Goal: Task Accomplishment & Management: Use online tool/utility

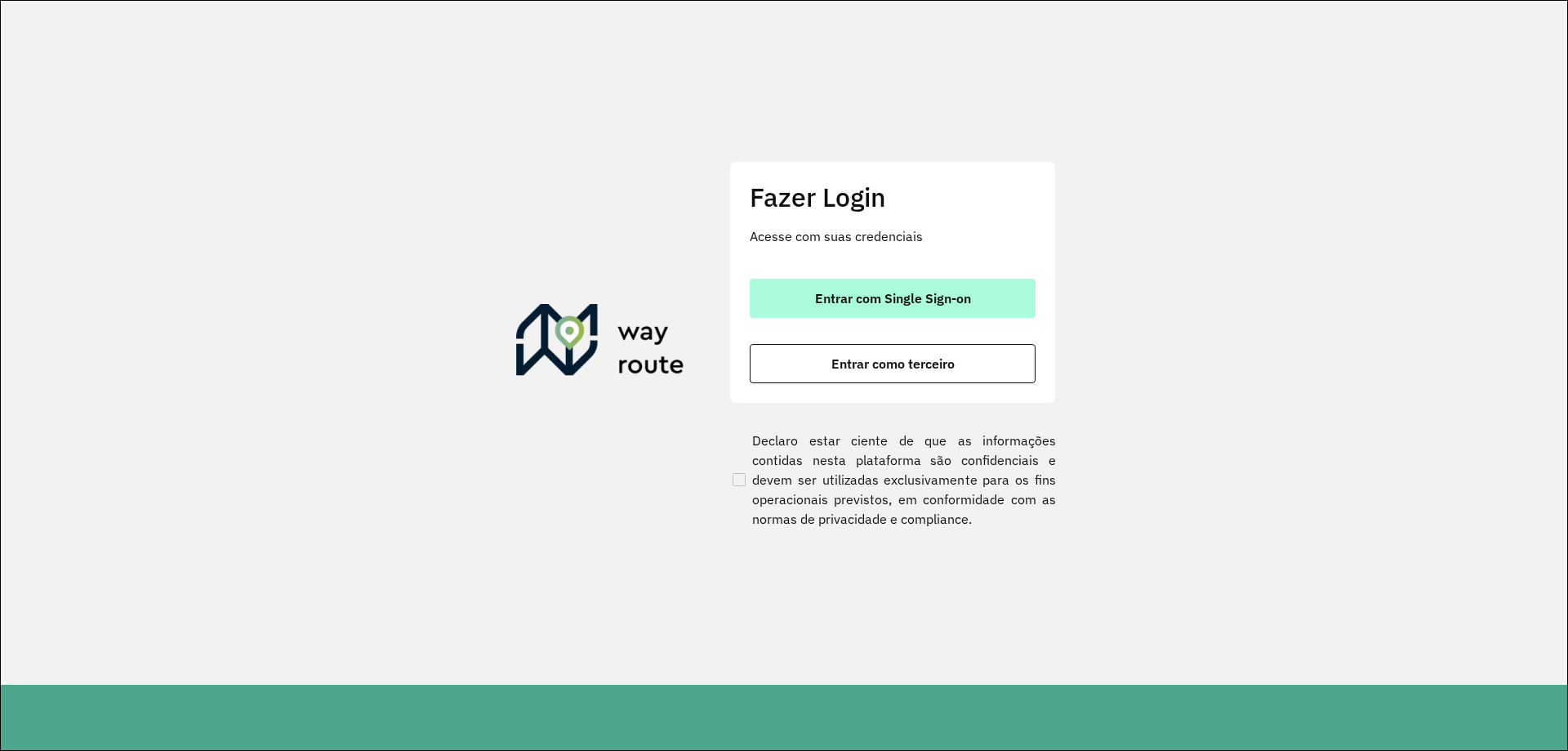
click at [812, 290] on button "Entrar com Single Sign-on" at bounding box center [892, 299] width 286 height 39
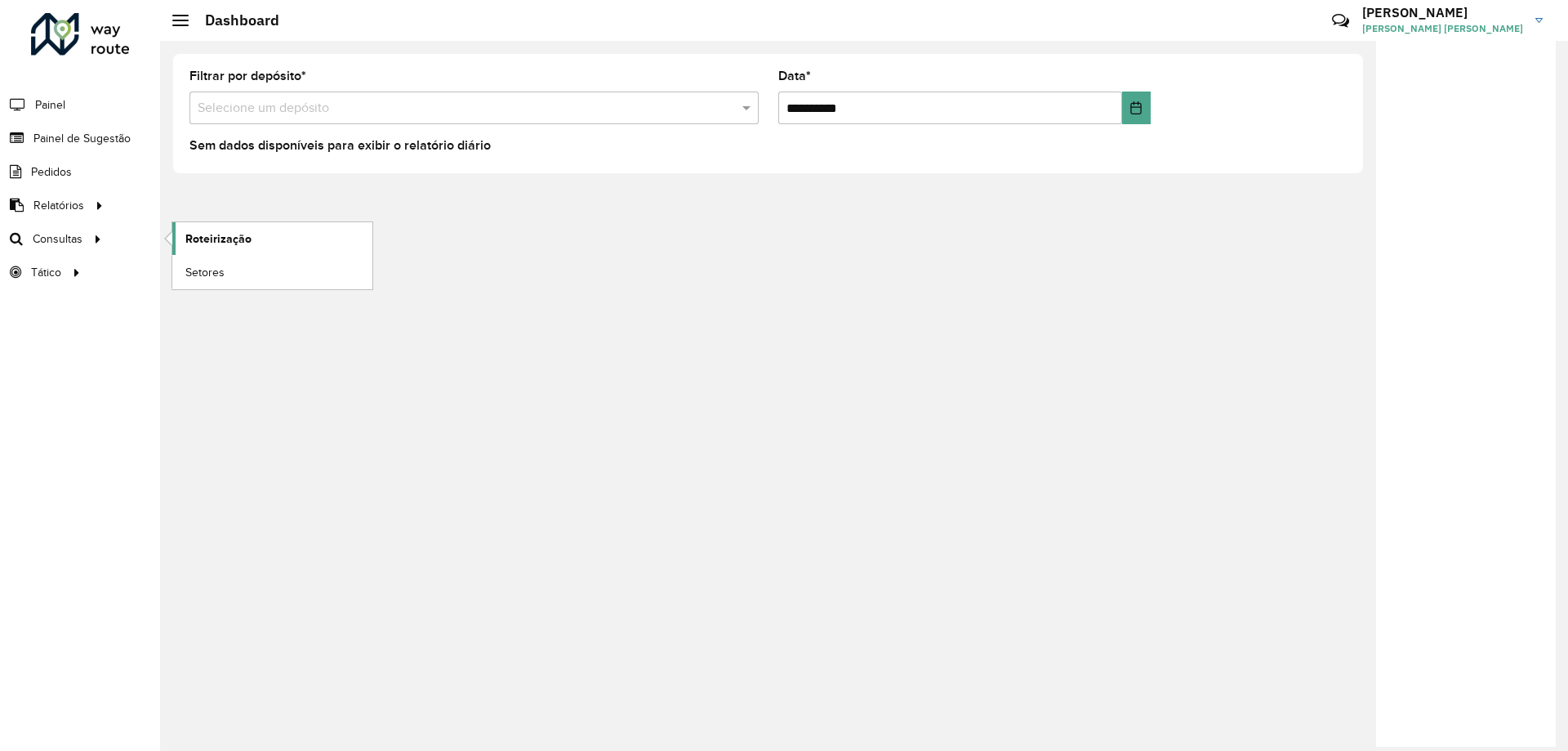
click at [206, 239] on span "Roteirização" at bounding box center [218, 239] width 66 height 17
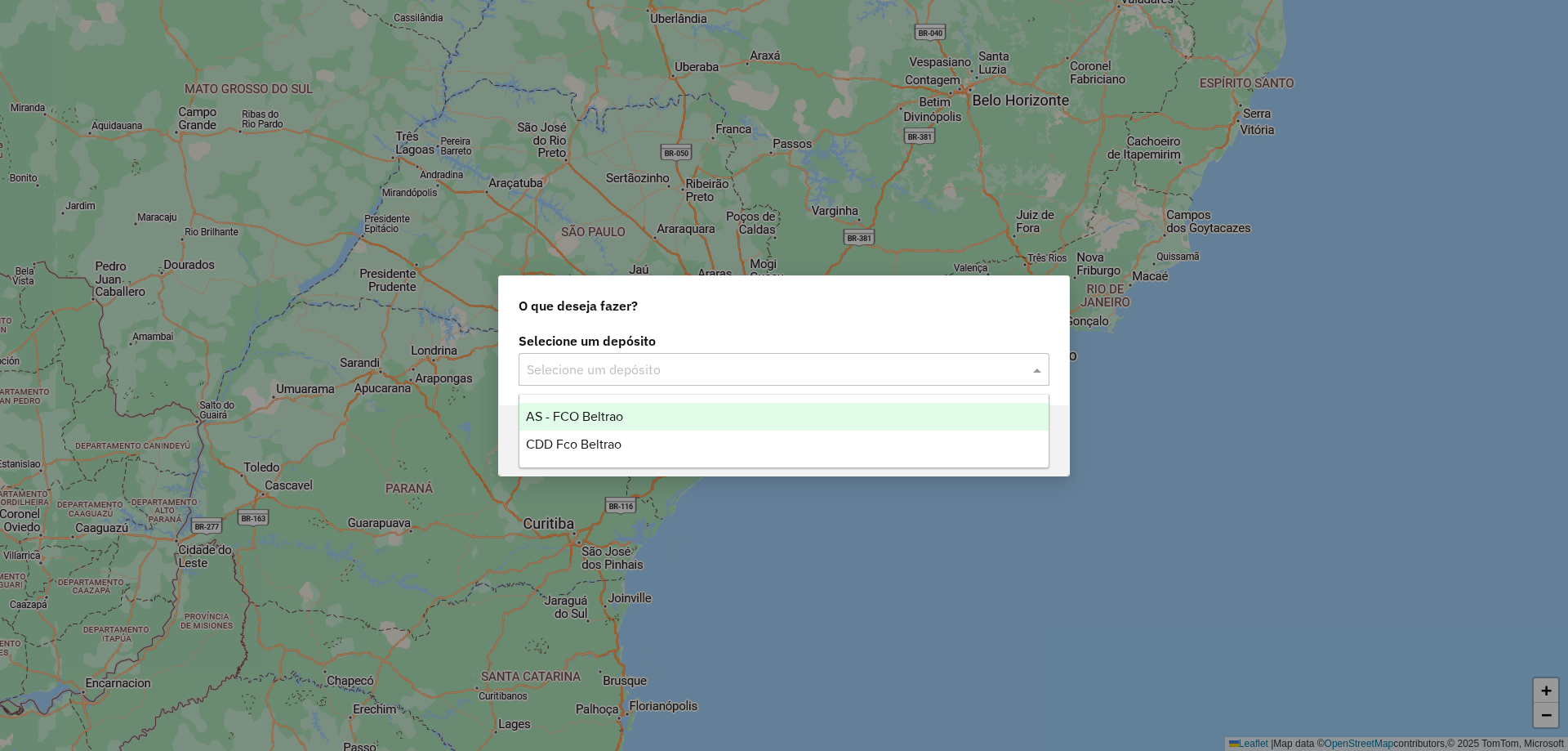
click at [614, 375] on input "text" at bounding box center [768, 370] width 482 height 20
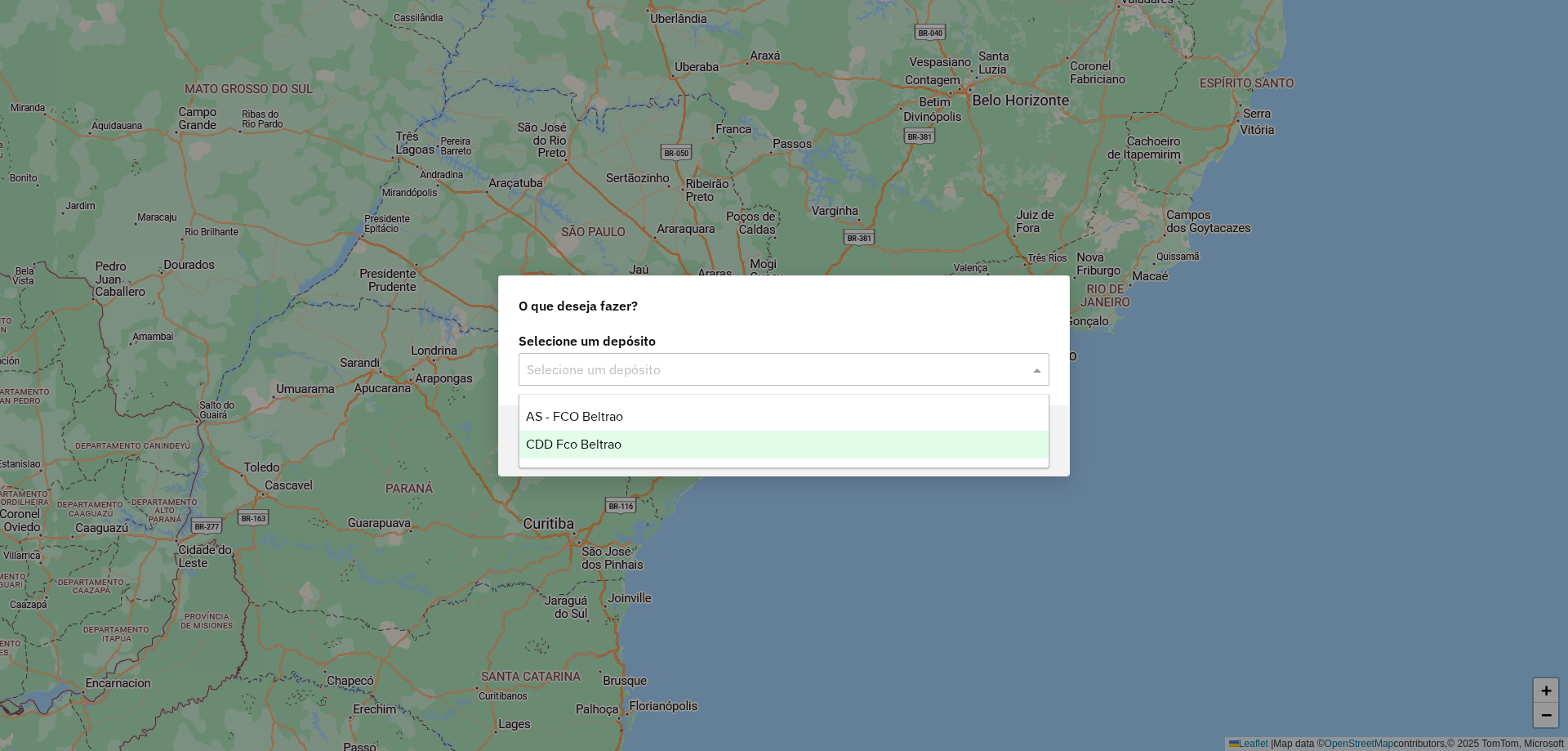
click at [597, 445] on span "CDD Fco Beltrao" at bounding box center [574, 444] width 95 height 14
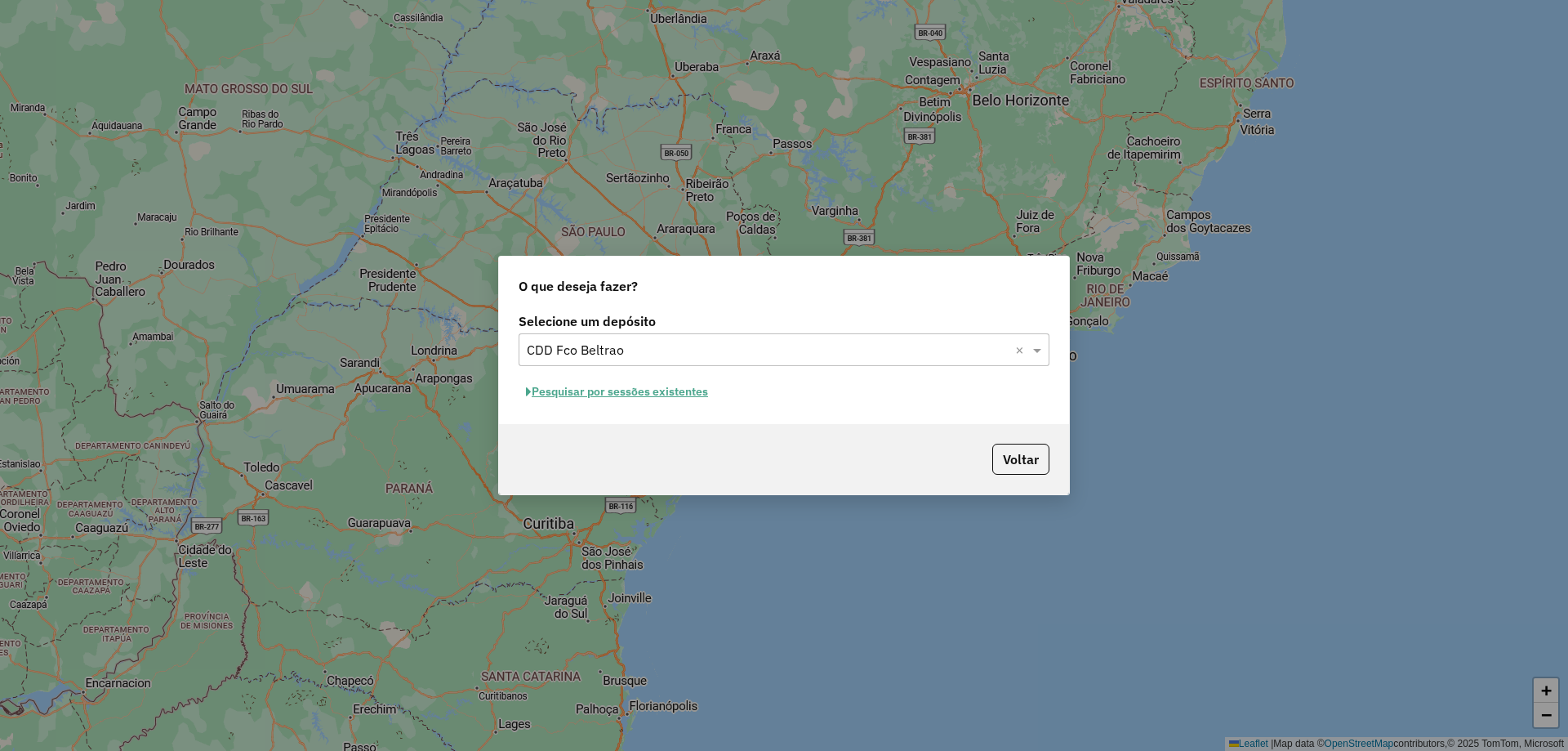
click at [660, 392] on button "Pesquisar por sessões existentes" at bounding box center [617, 391] width 197 height 25
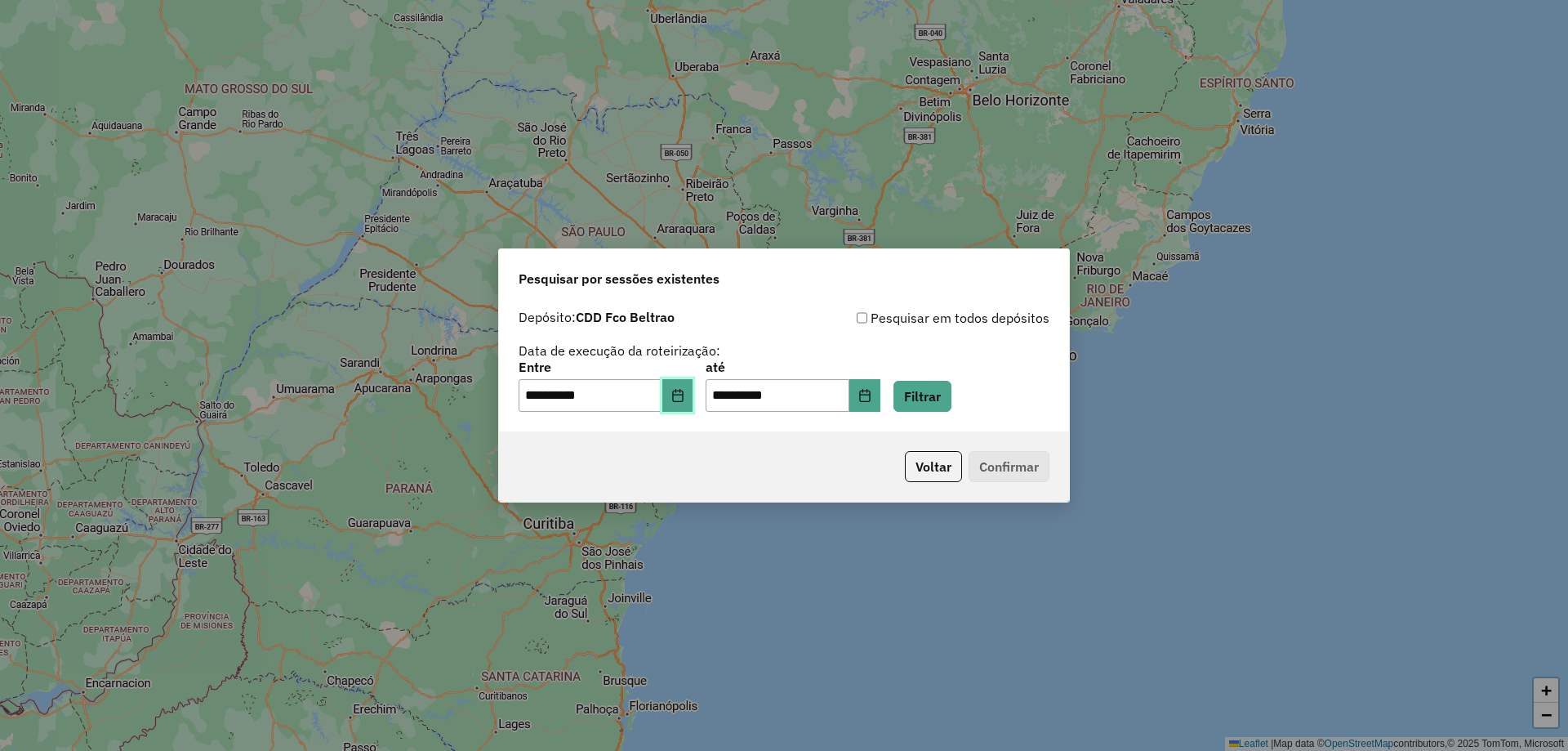
click at [689, 383] on button "Choose Date" at bounding box center [678, 395] width 31 height 33
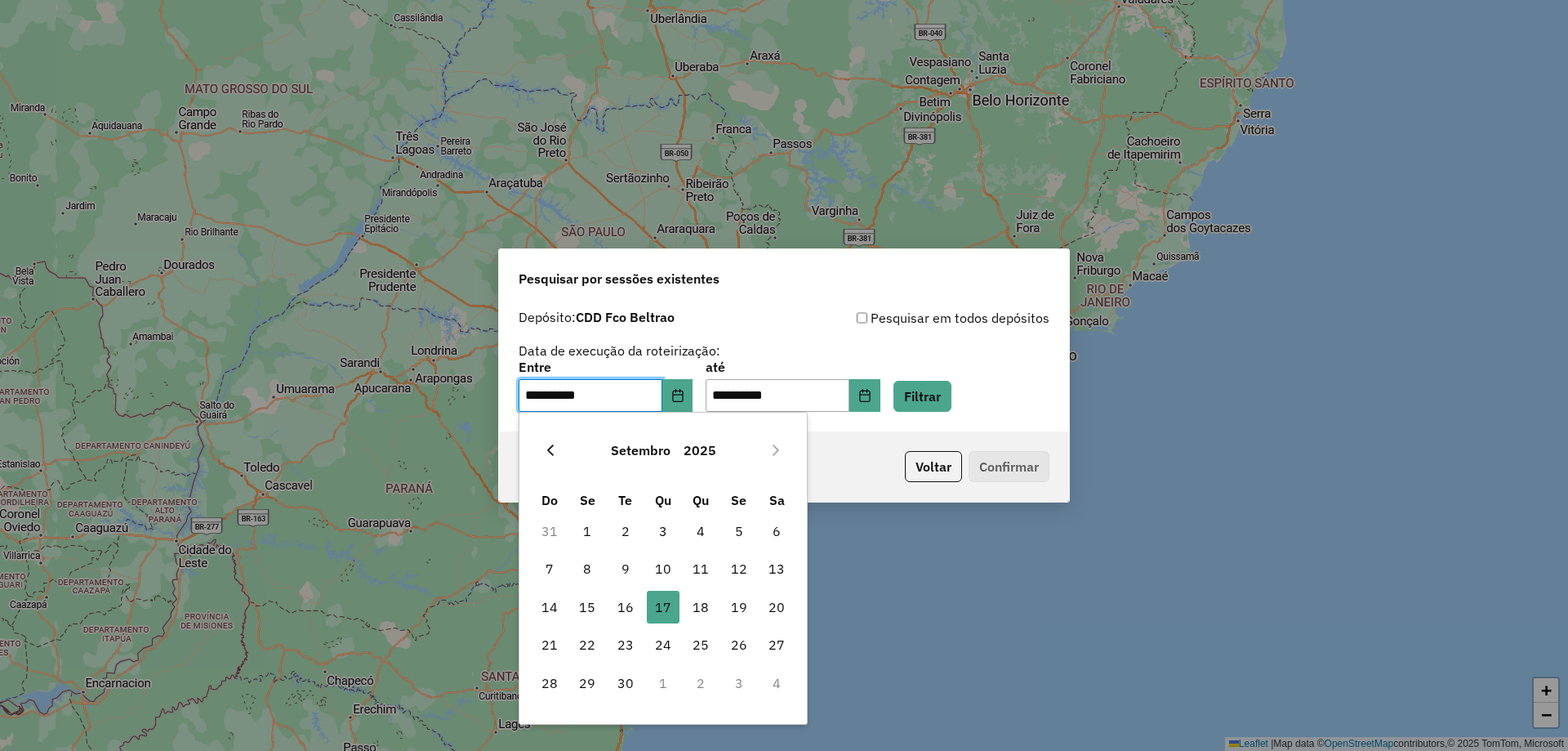
click at [542, 448] on button "Previous Month" at bounding box center [550, 450] width 26 height 26
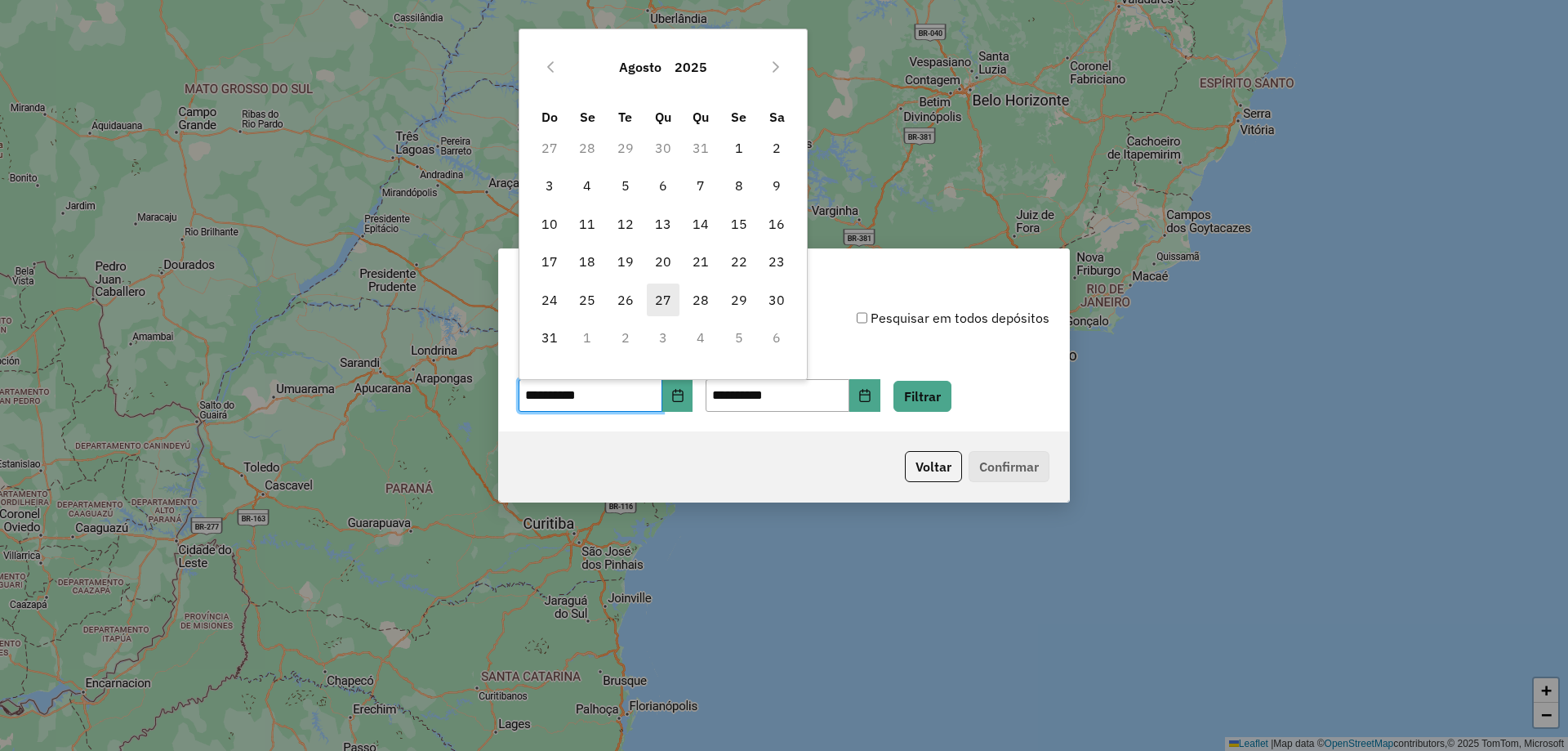
click at [664, 301] on span "27" at bounding box center [663, 300] width 33 height 33
type input "**********"
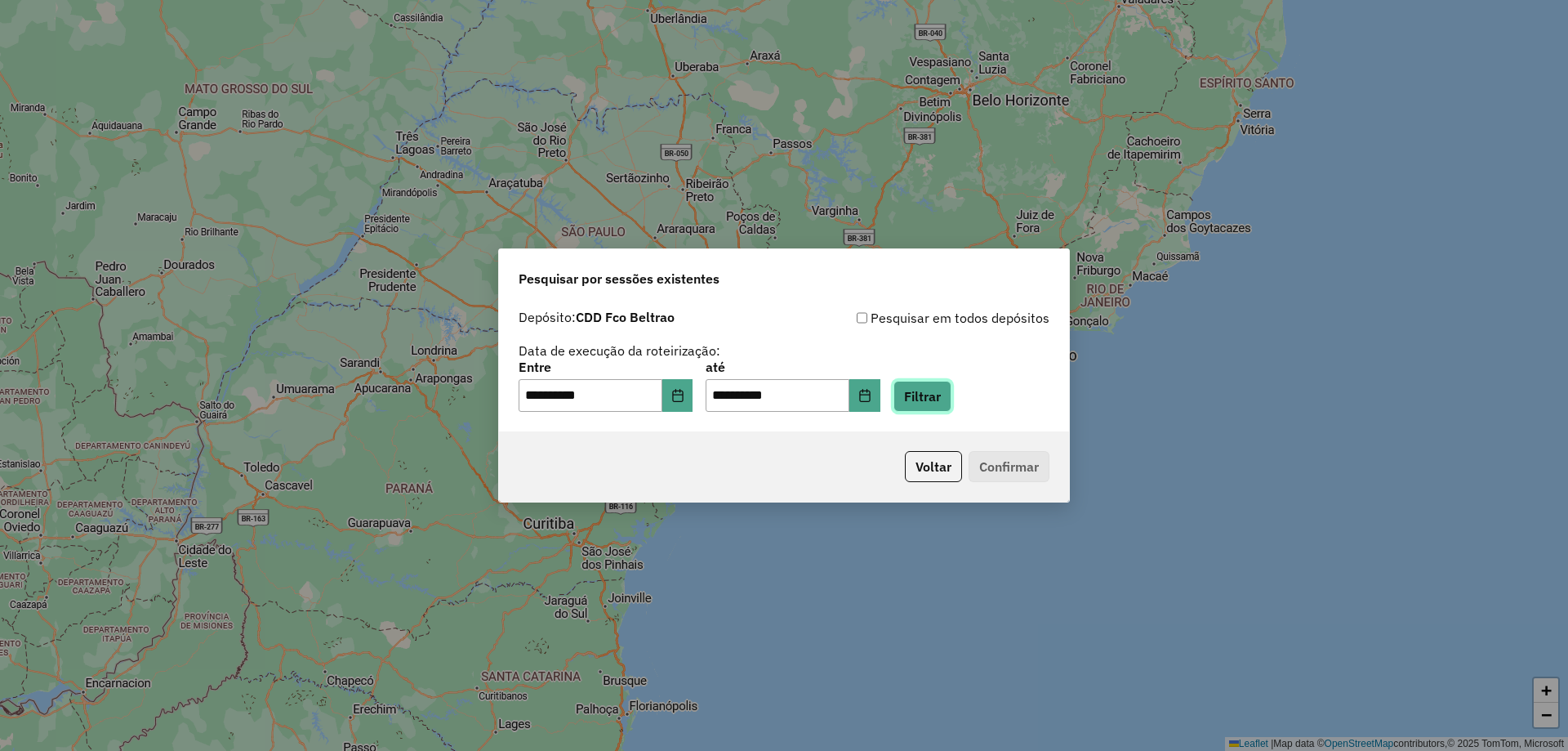
click at [936, 394] on button "Filtrar" at bounding box center [923, 396] width 58 height 31
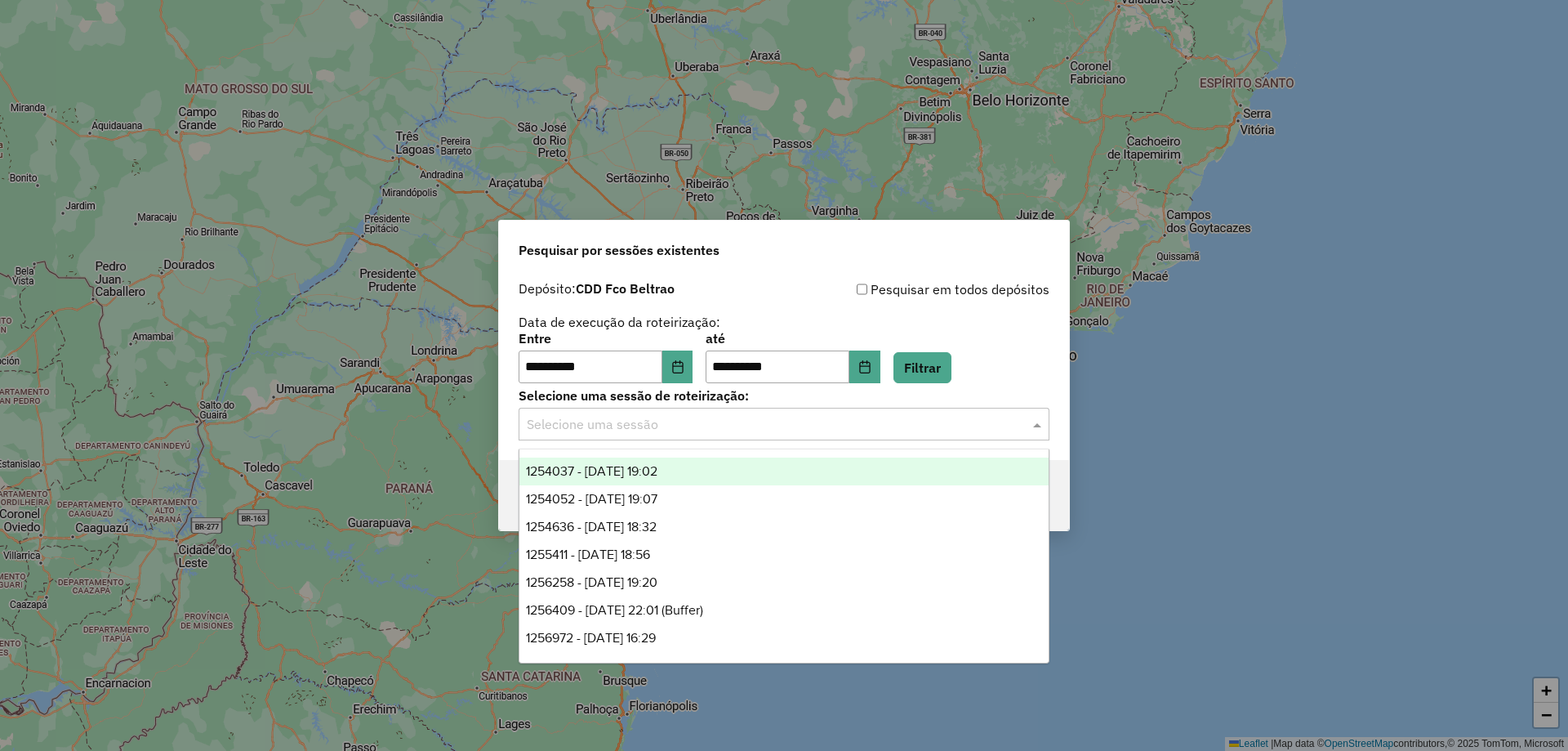
click at [665, 439] on div "Selecione uma sessão" at bounding box center [784, 423] width 531 height 33
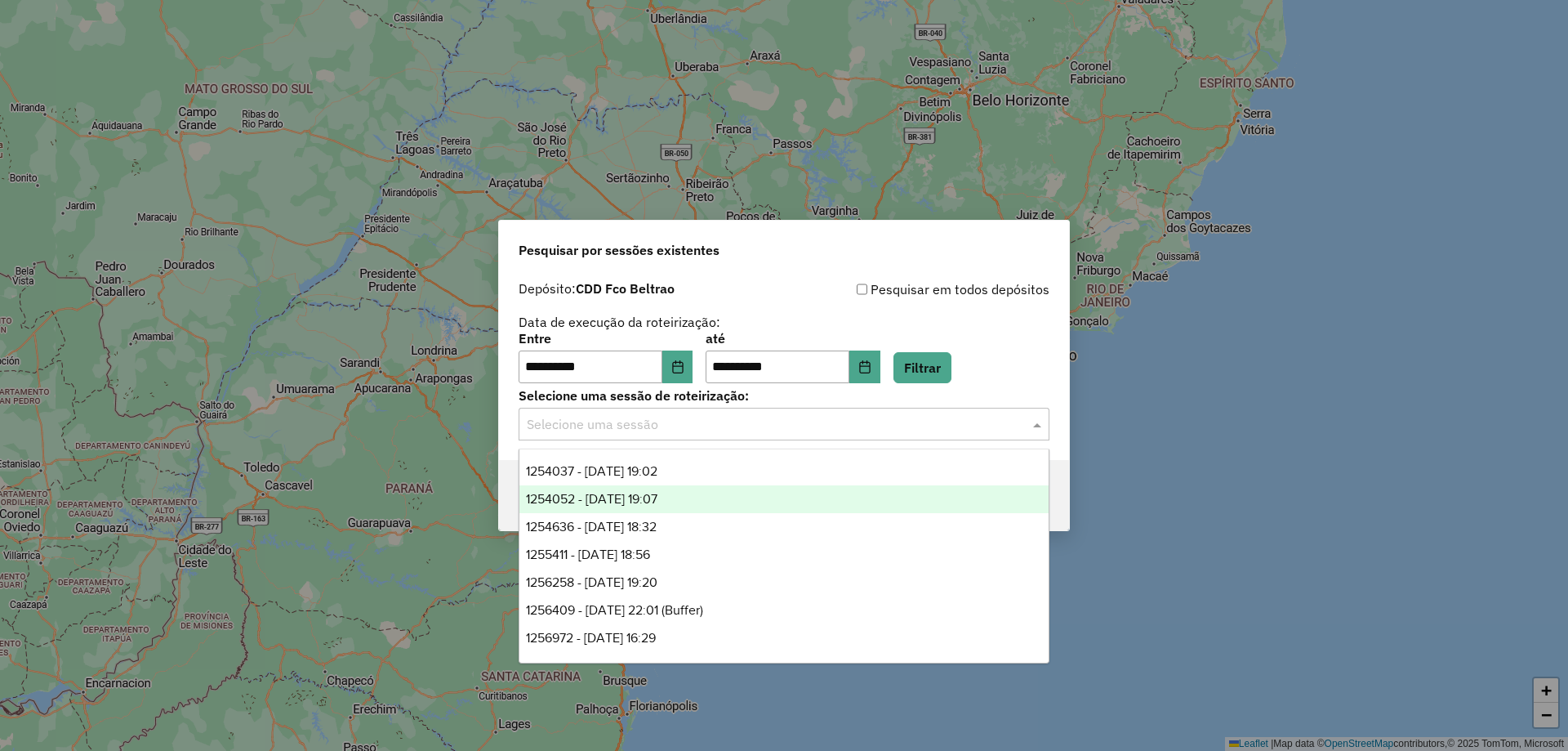
click at [657, 493] on span "1254052 - 27/08/2025 19:07" at bounding box center [592, 498] width 131 height 14
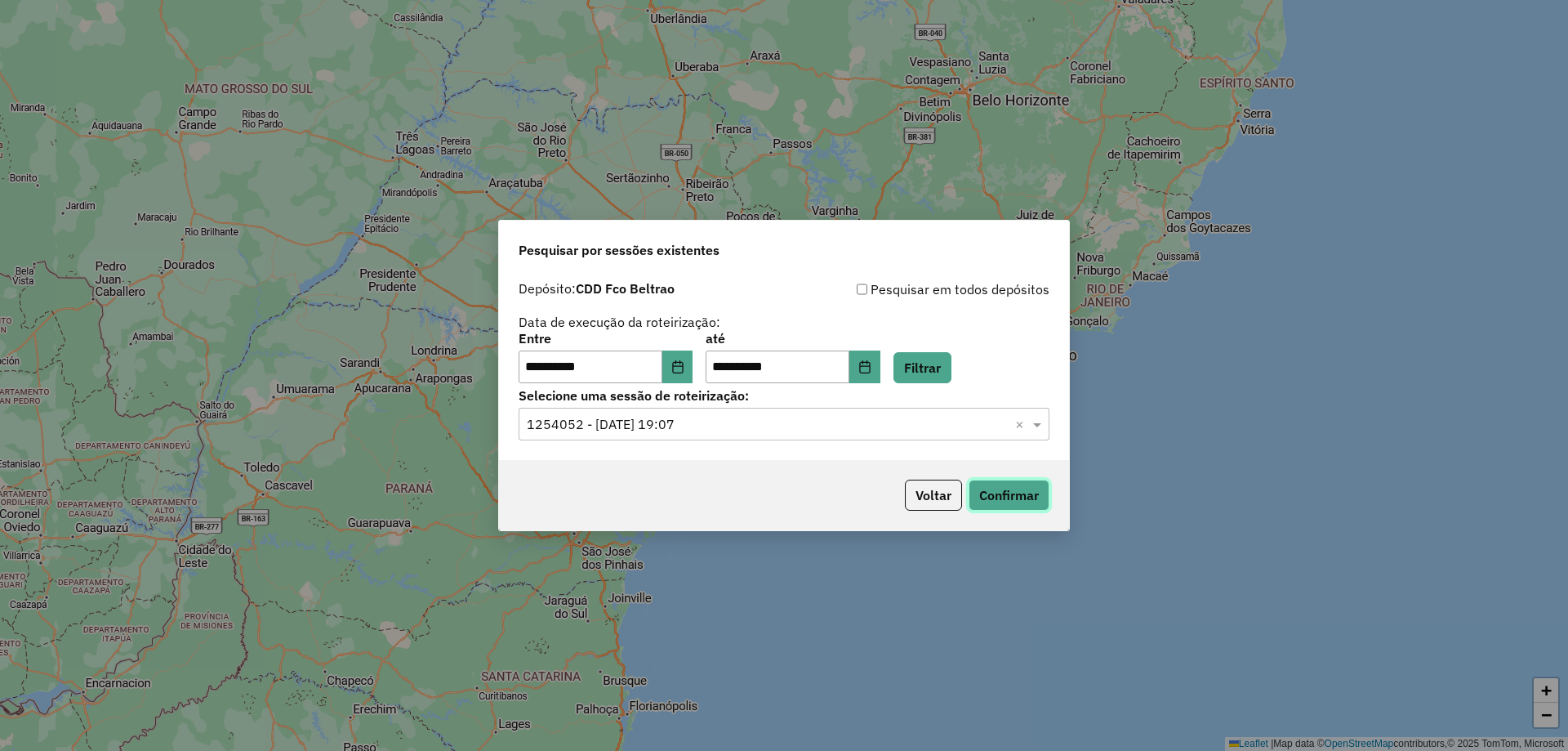
click at [1013, 490] on button "Confirmar" at bounding box center [1009, 494] width 81 height 31
click at [728, 434] on div "Selecione uma sessão × 1254052 - 27/08/2025 19:07 ×" at bounding box center [784, 423] width 531 height 33
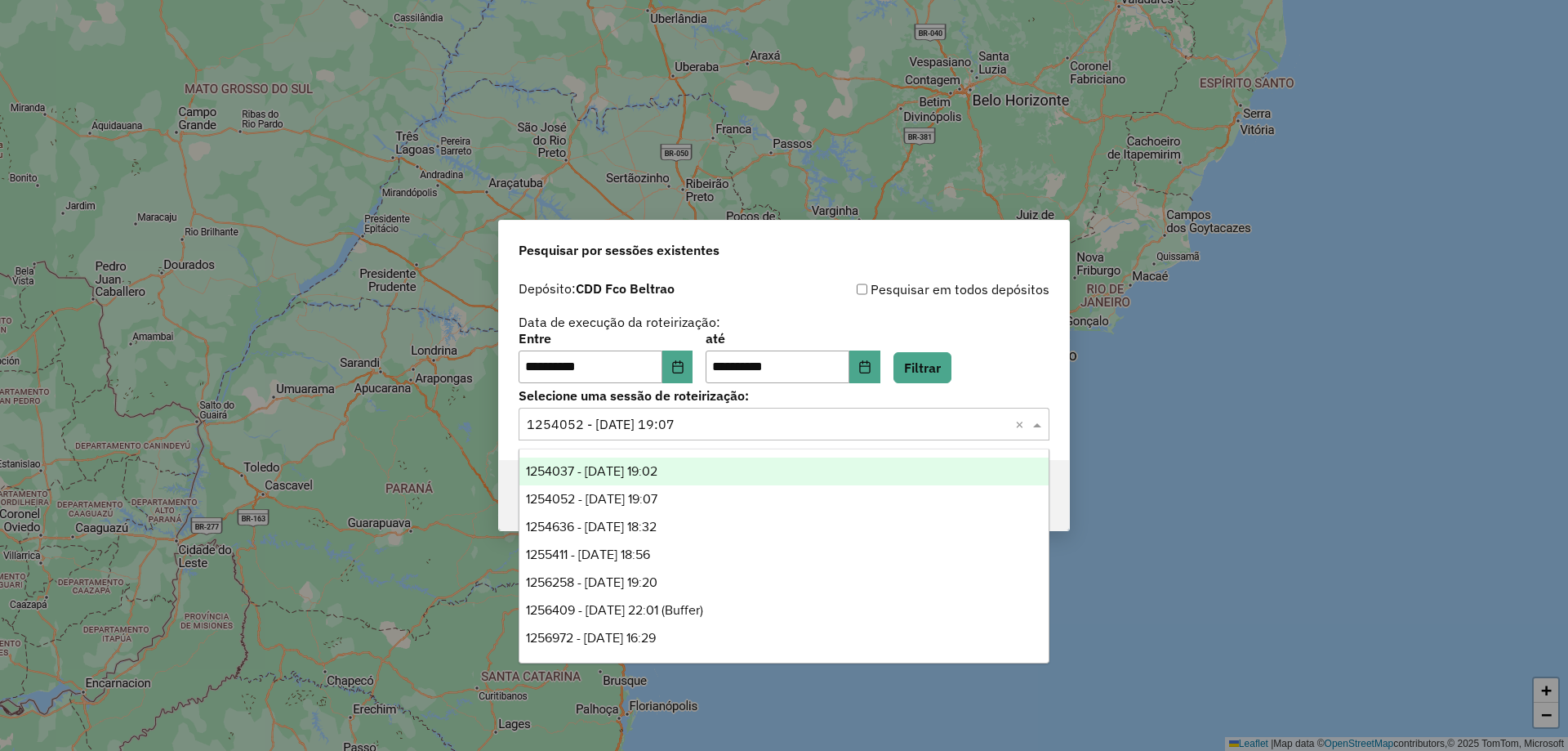
click at [690, 471] on div "1254037 - 27/08/2025 19:02" at bounding box center [784, 472] width 529 height 28
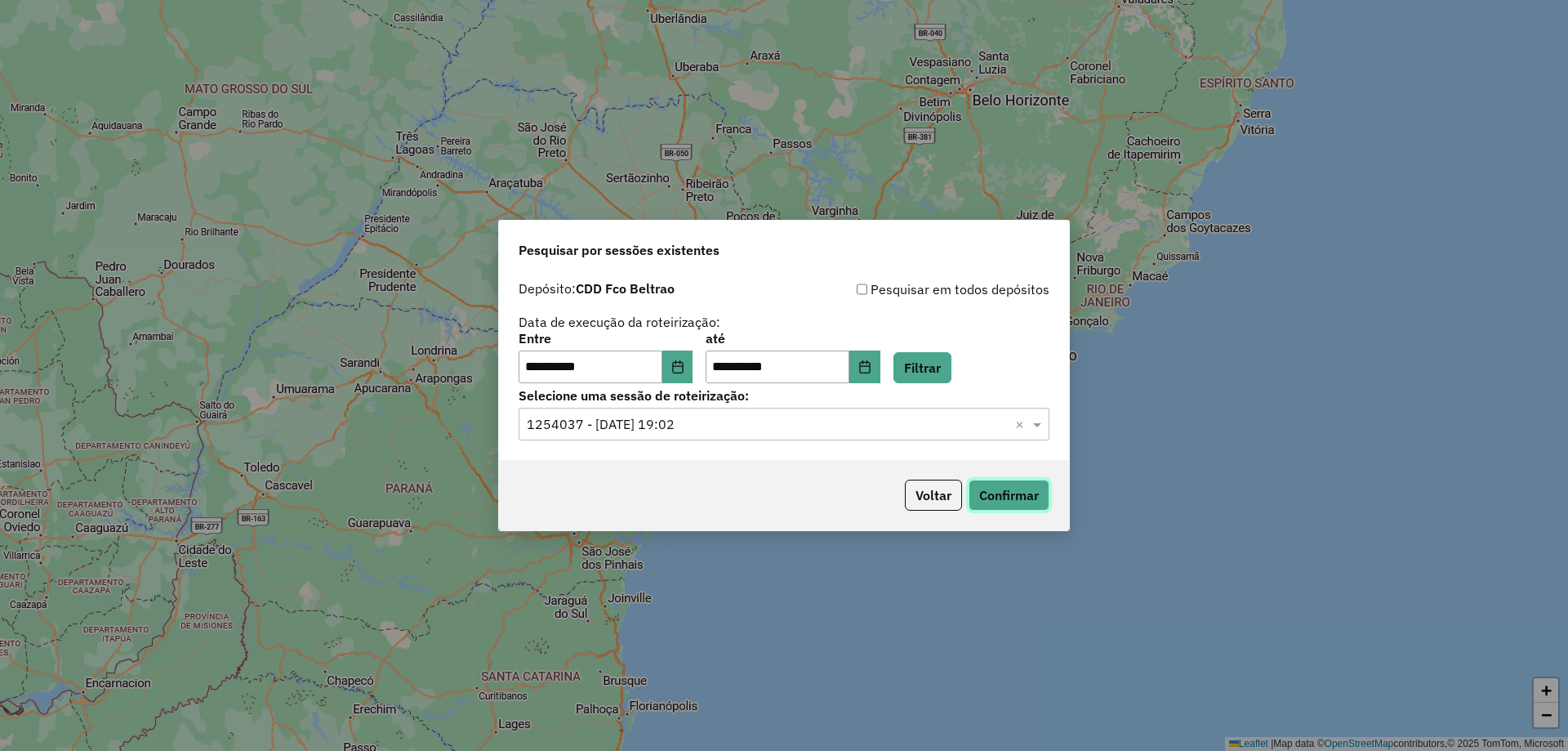
click at [989, 493] on button "Confirmar" at bounding box center [1009, 494] width 81 height 31
click at [1007, 491] on button "Confirmar" at bounding box center [1009, 494] width 81 height 31
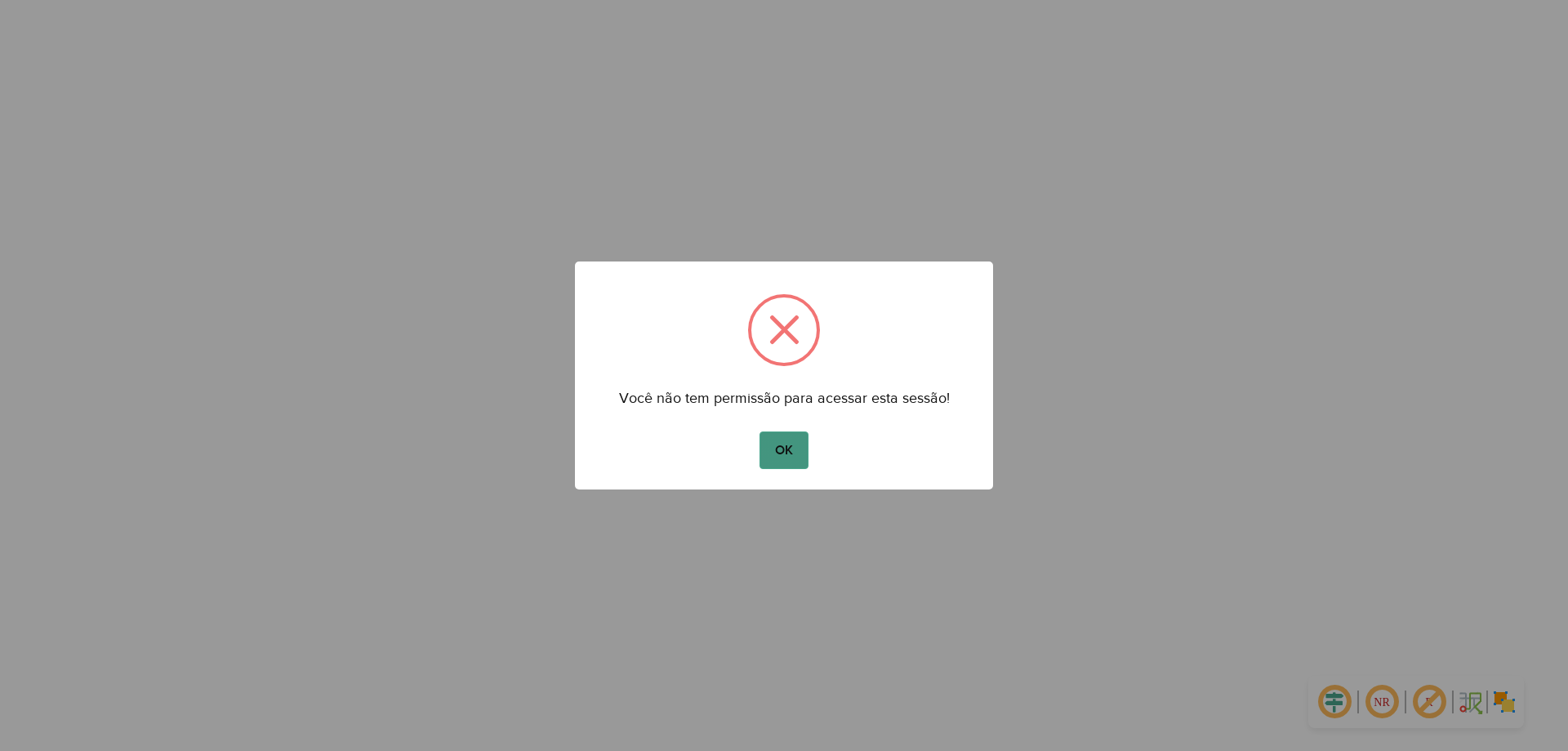
click at [796, 459] on button "OK" at bounding box center [783, 450] width 48 height 37
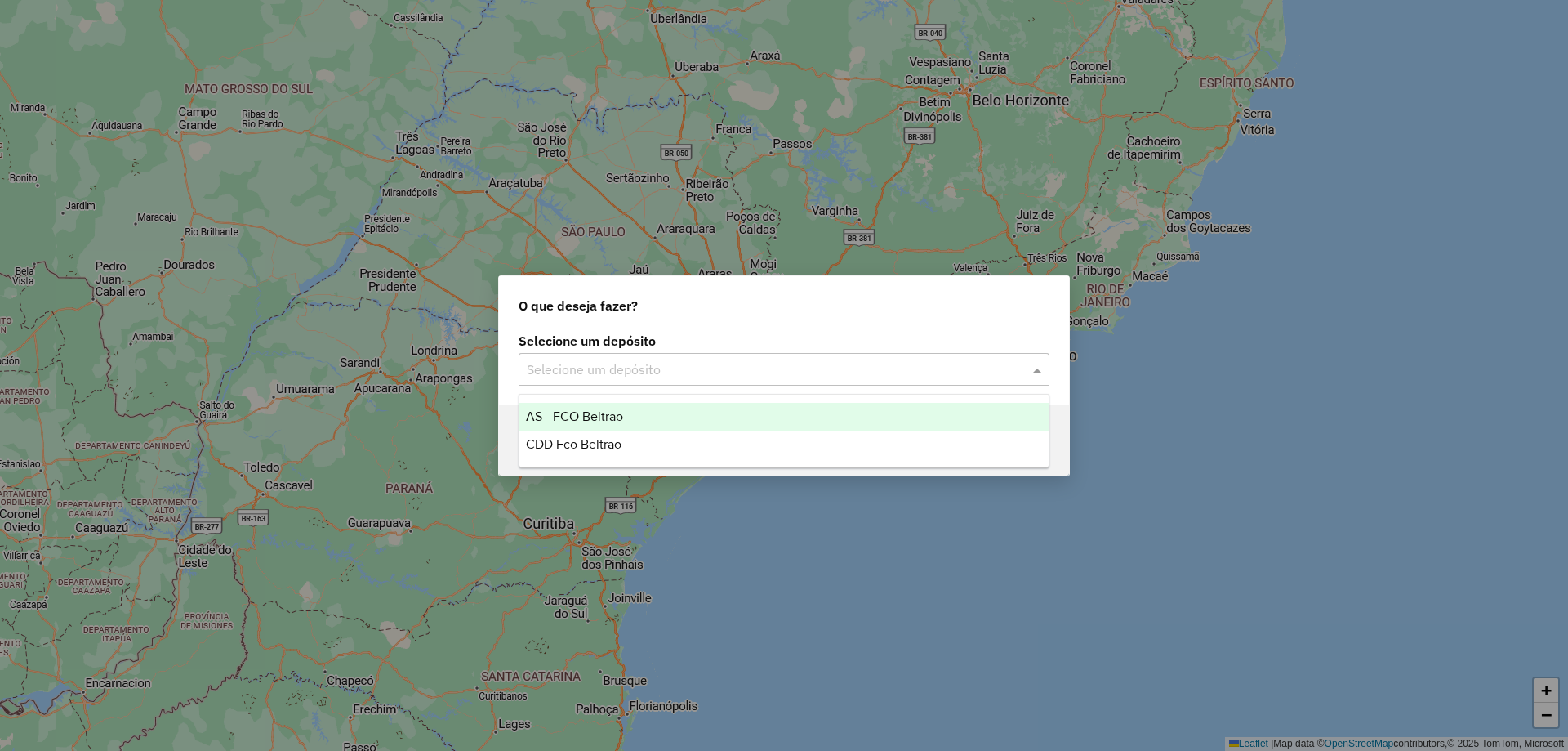
click at [631, 383] on div "Selecione um depósito" at bounding box center [784, 369] width 531 height 33
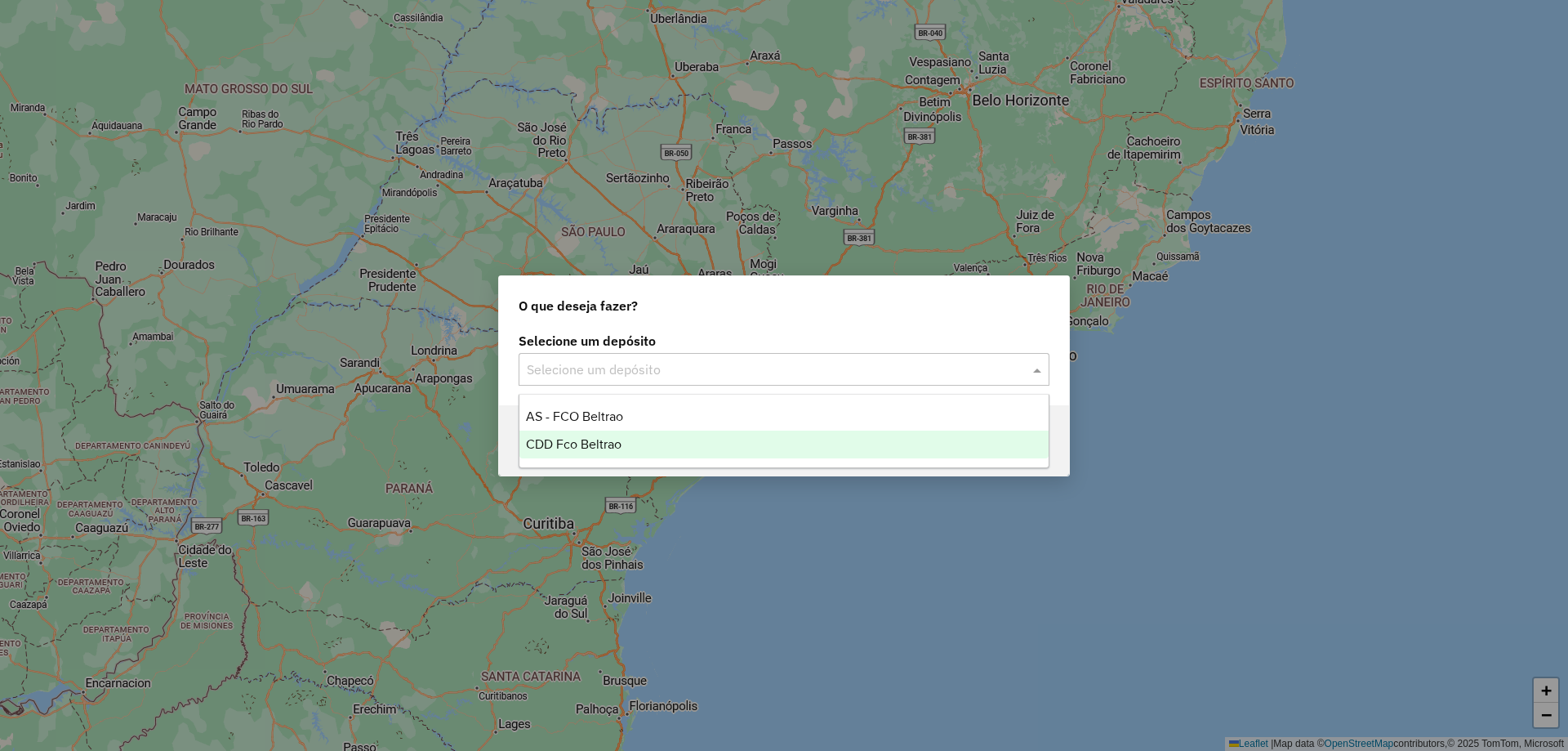
click at [593, 441] on span "CDD Fco Beltrao" at bounding box center [574, 444] width 95 height 14
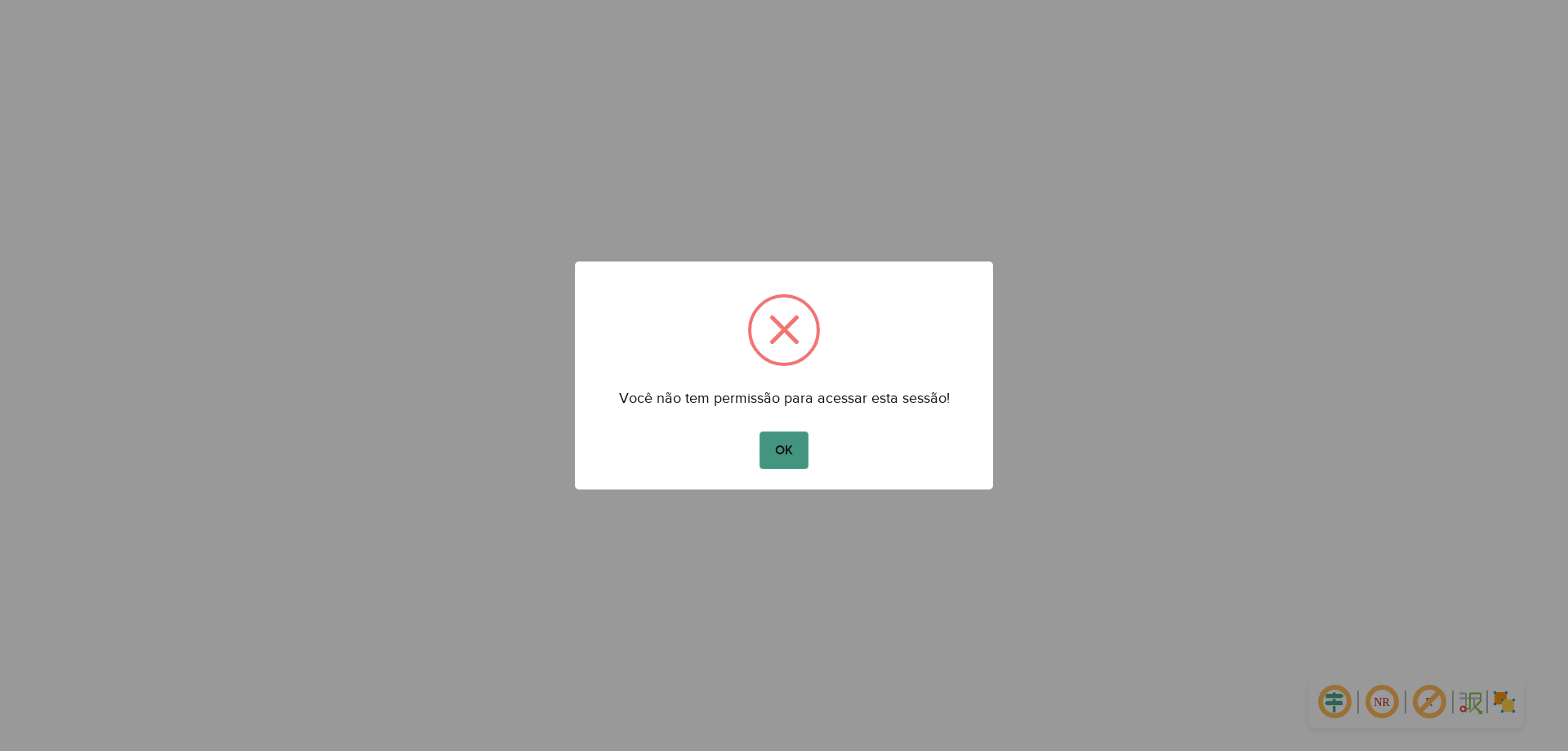
click at [768, 438] on button "OK" at bounding box center [783, 450] width 48 height 37
